Goal: Navigation & Orientation: Understand site structure

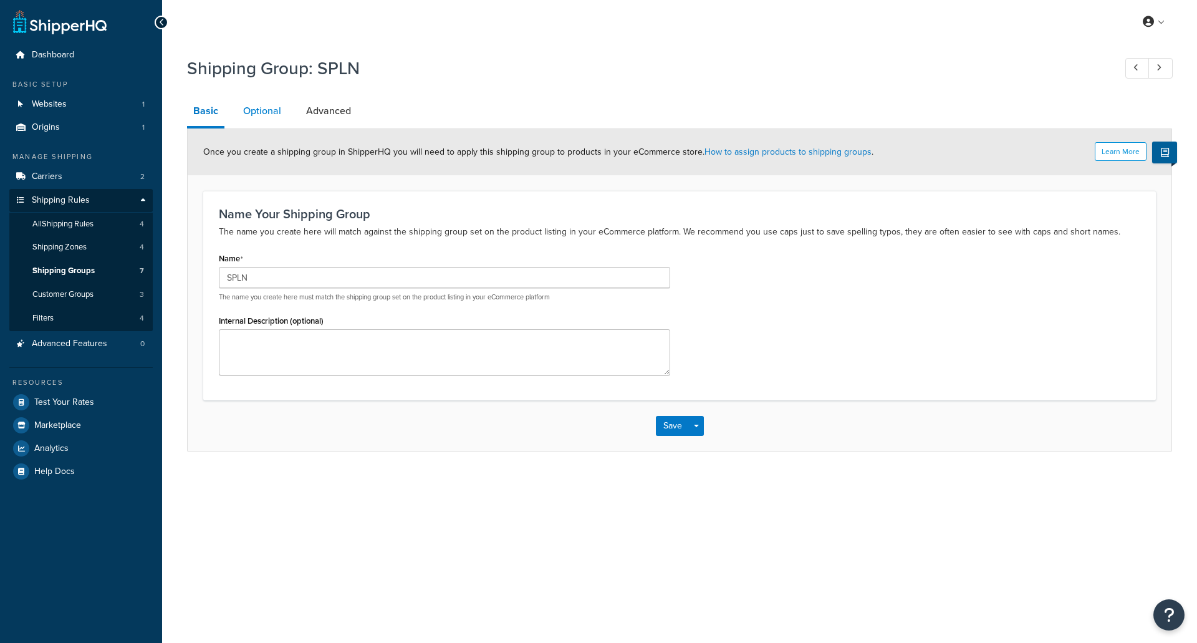
click at [267, 115] on link "Optional" at bounding box center [262, 111] width 50 height 30
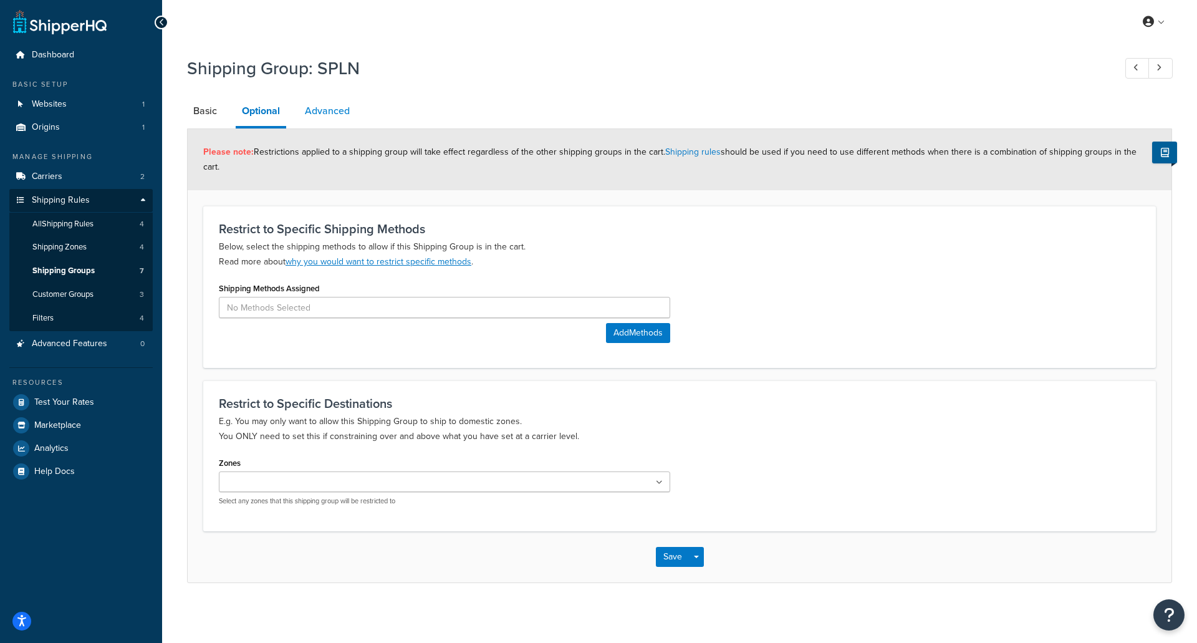
click at [320, 110] on link "Advanced" at bounding box center [327, 111] width 57 height 30
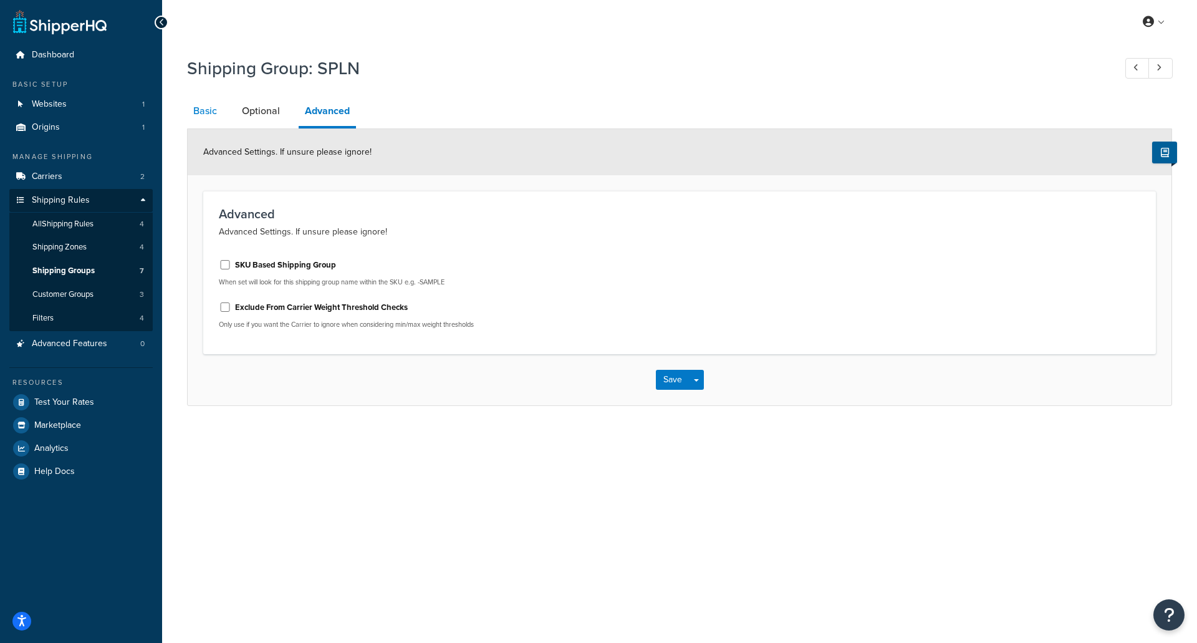
click at [214, 117] on link "Basic" at bounding box center [205, 111] width 36 height 30
